Goal: Information Seeking & Learning: Learn about a topic

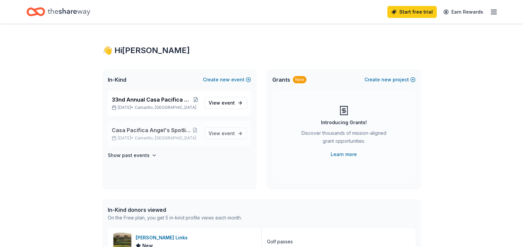
click at [164, 133] on span "Casa Pacifica Angel's Spotlight on Style Fashion Show" at bounding box center [152, 130] width 80 height 8
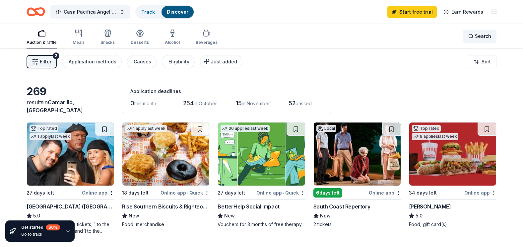
click at [476, 33] on span "Search" at bounding box center [483, 36] width 16 height 8
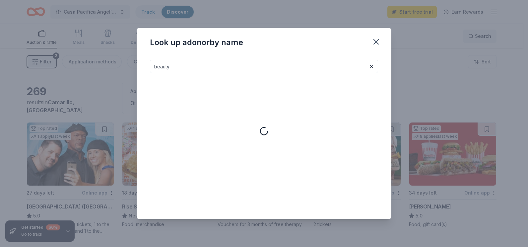
type input "beauty"
click at [286, 64] on input "beauty" at bounding box center [264, 66] width 228 height 13
click at [370, 66] on button at bounding box center [372, 66] width 8 height 8
click at [185, 64] on input at bounding box center [264, 66] width 228 height 13
type input "spa"
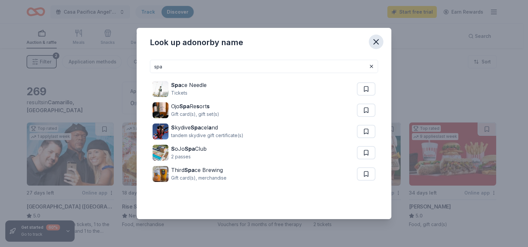
click at [376, 45] on icon "button" at bounding box center [376, 41] width 9 height 9
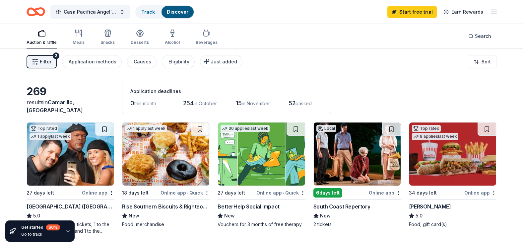
click at [41, 37] on icon "button" at bounding box center [42, 33] width 8 height 8
click at [318, 1] on div "Casa Pacifica Angel's Spotlight on Style Fashion Show Track Discover Start free…" at bounding box center [261, 12] width 523 height 24
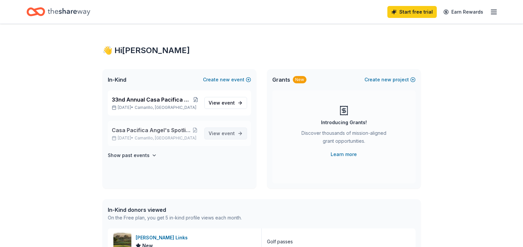
click at [226, 133] on span "event" at bounding box center [228, 133] width 13 height 6
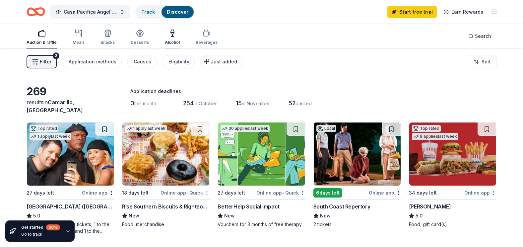
click at [166, 31] on div "button" at bounding box center [172, 33] width 15 height 8
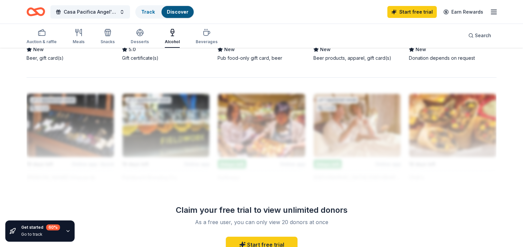
scroll to position [375, 0]
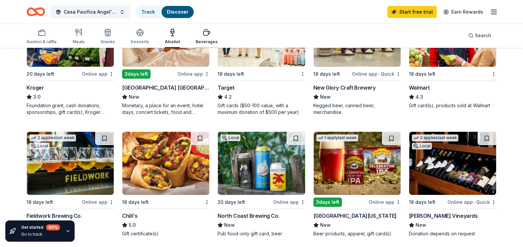
click at [198, 39] on div "Beverages" at bounding box center [207, 37] width 22 height 16
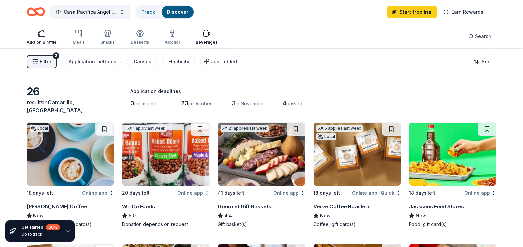
click at [50, 37] on div "Auction & raffle" at bounding box center [42, 37] width 30 height 16
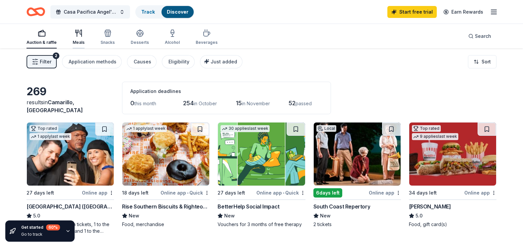
click at [82, 36] on icon "button" at bounding box center [79, 33] width 8 height 8
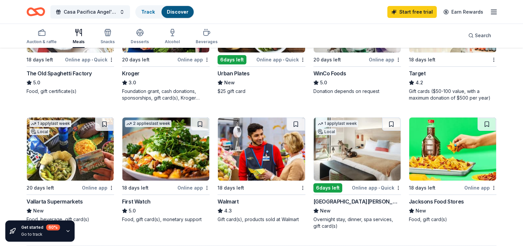
scroll to position [465, 0]
